Goal: Navigation & Orientation: Find specific page/section

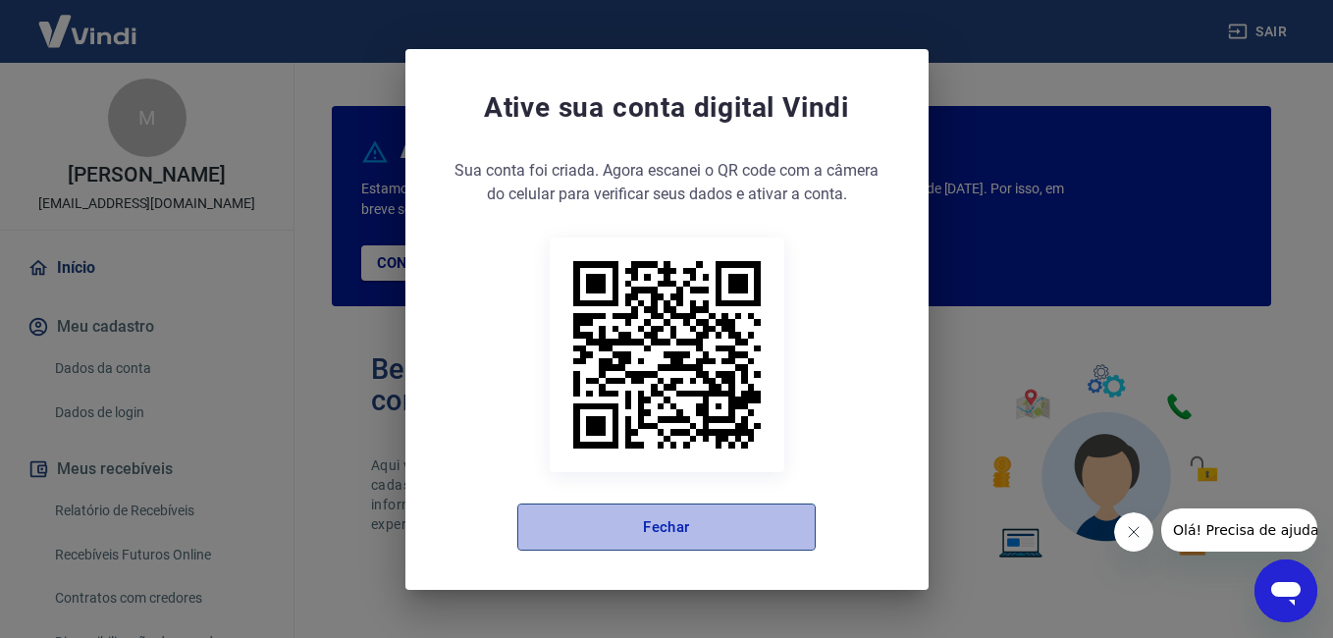
click at [720, 528] on button "Fechar" at bounding box center [666, 526] width 298 height 47
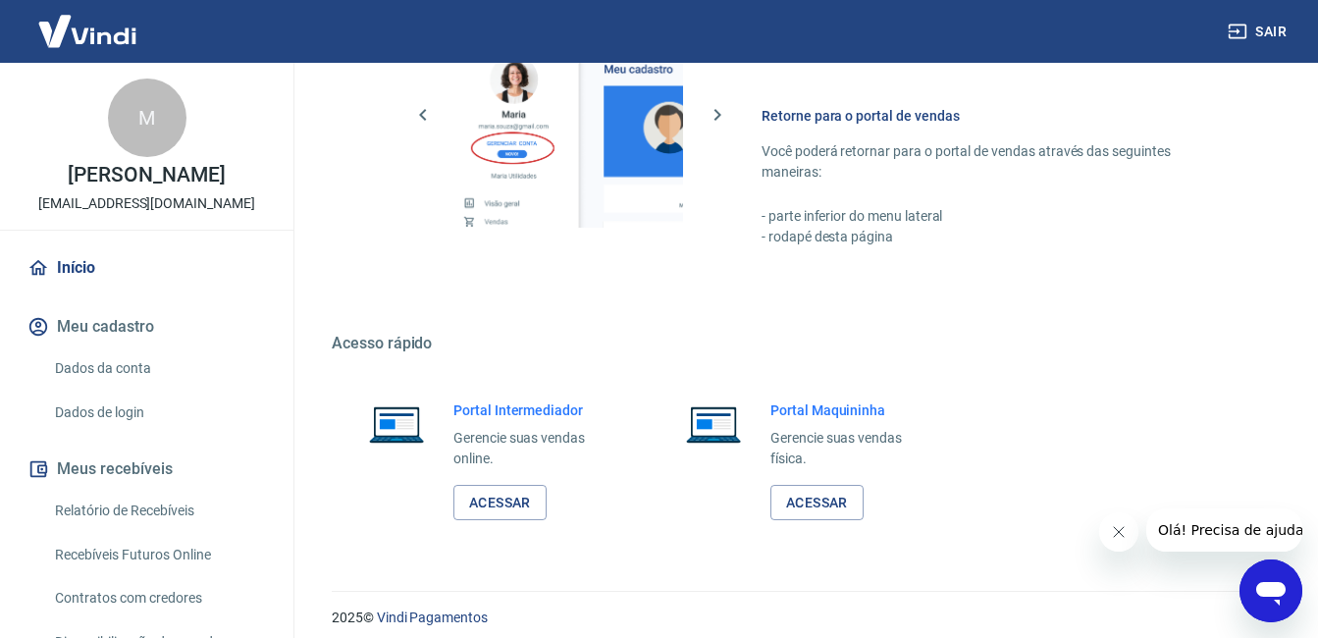
scroll to position [1176, 0]
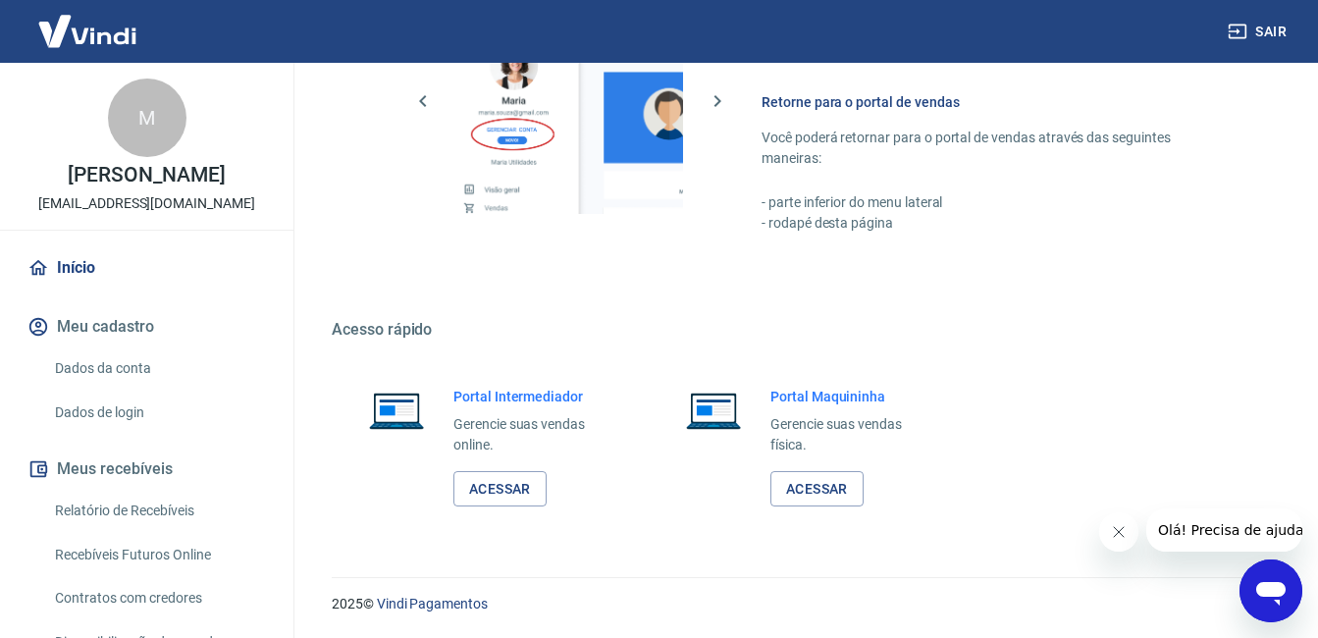
click at [477, 469] on div "Portal Intermediador Gerencie suas vendas online. Acessar" at bounding box center [533, 447] width 160 height 121
click at [479, 506] on link "Acessar" at bounding box center [499, 489] width 93 height 36
